Goal: Transaction & Acquisition: Purchase product/service

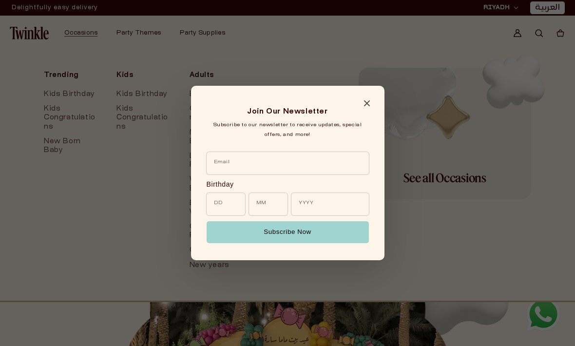
click at [366, 107] on span "Close modal" at bounding box center [367, 105] width 6 height 4
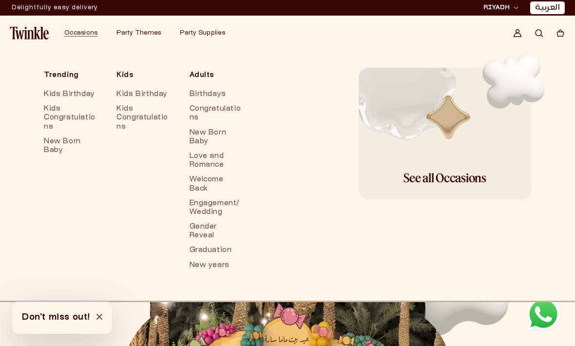
click at [214, 256] on link "Graduation" at bounding box center [216, 250] width 53 height 15
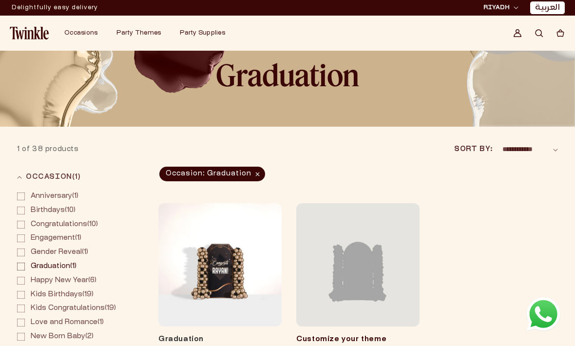
scroll to position [16, 0]
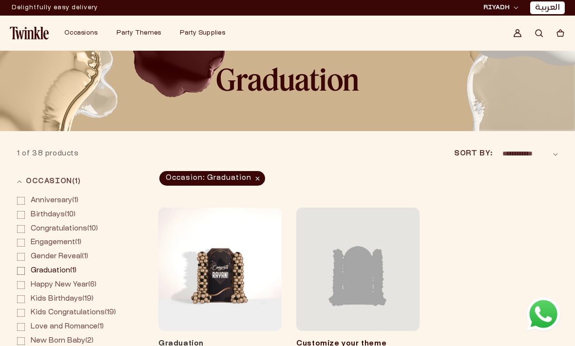
click at [241, 339] on link "Graduation" at bounding box center [219, 344] width 123 height 10
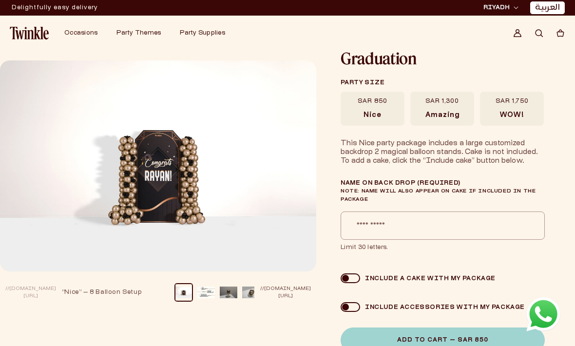
click at [538, 30] on circle "Search" at bounding box center [539, 33] width 6 height 6
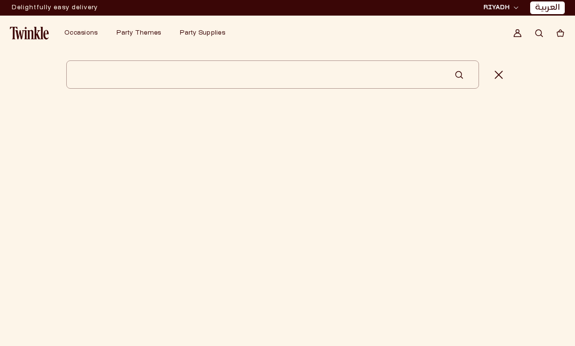
click at [107, 80] on input "Search" at bounding box center [272, 74] width 413 height 28
type input "*"
click at [494, 72] on button "Close" at bounding box center [499, 74] width 20 height 28
